Goal: Task Accomplishment & Management: Complete application form

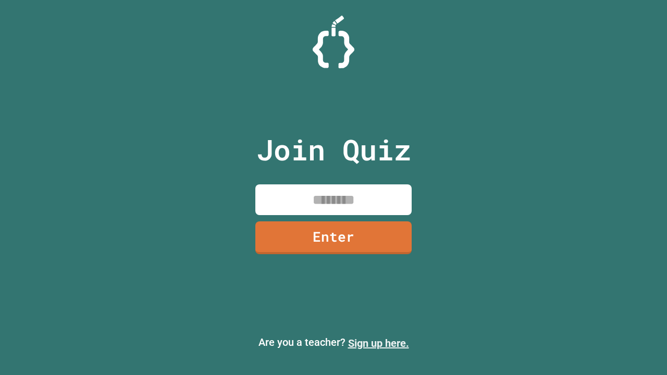
click at [378, 343] on link "Sign up here." at bounding box center [378, 343] width 61 height 13
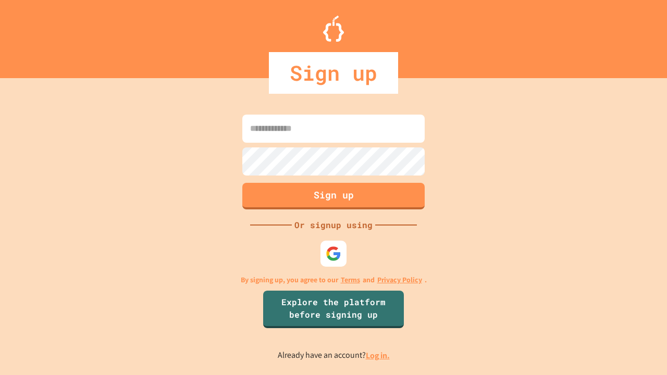
click at [378, 355] on link "Log in." at bounding box center [378, 355] width 24 height 11
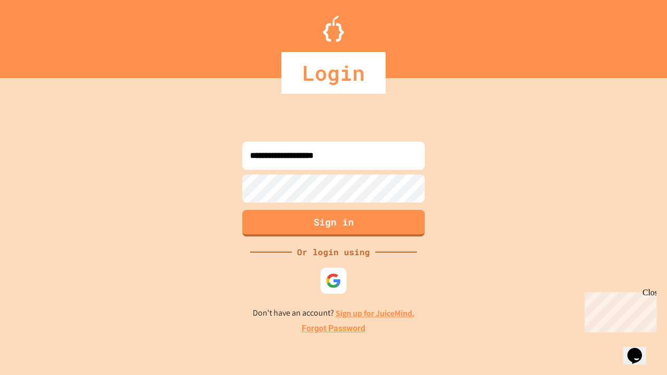
type input "**********"
